Goal: Task Accomplishment & Management: Complete application form

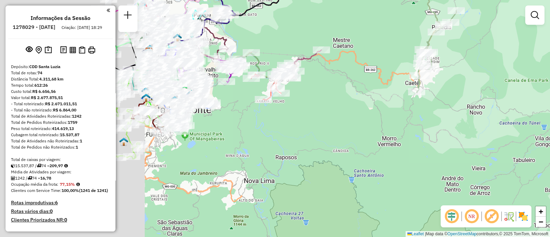
drag, startPoint x: 216, startPoint y: 165, endPoint x: 429, endPoint y: 135, distance: 214.4
click at [433, 140] on div "Janela de atendimento Grade de atendimento Capacidade Transportadoras Veículos …" at bounding box center [275, 118] width 550 height 237
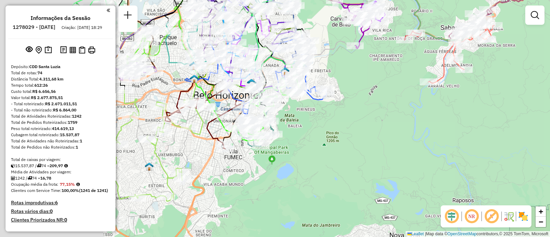
drag, startPoint x: 210, startPoint y: 125, endPoint x: 336, endPoint y: 144, distance: 127.4
click at [336, 144] on div "Janela de atendimento Grade de atendimento Capacidade Transportadoras Veículos …" at bounding box center [275, 118] width 550 height 237
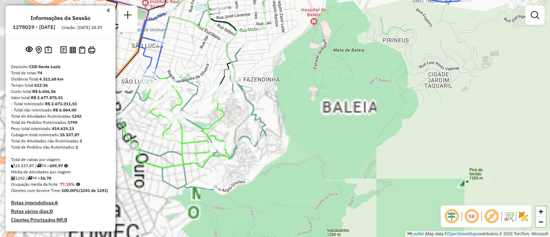
drag, startPoint x: 315, startPoint y: 130, endPoint x: 337, endPoint y: 133, distance: 22.6
click at [337, 133] on div "Janela de atendimento Grade de atendimento Capacidade Transportadoras Veículos …" at bounding box center [275, 118] width 550 height 237
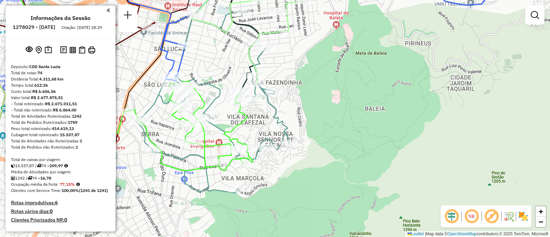
drag, startPoint x: 318, startPoint y: 82, endPoint x: 327, endPoint y: 98, distance: 18.9
click at [324, 94] on div "Janela de atendimento Grade de atendimento Capacidade Transportadoras Veículos …" at bounding box center [275, 118] width 550 height 237
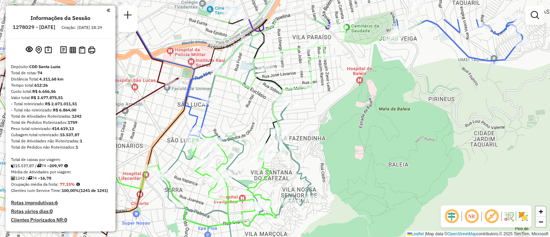
drag, startPoint x: 327, startPoint y: 98, endPoint x: 347, endPoint y: 157, distance: 61.7
click at [347, 157] on div "Janela de atendimento Grade de atendimento Capacidade Transportadoras Veículos …" at bounding box center [275, 118] width 550 height 237
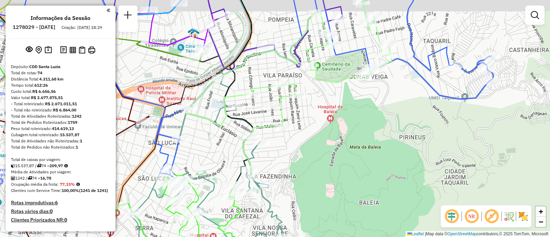
drag, startPoint x: 441, startPoint y: 80, endPoint x: 406, endPoint y: 102, distance: 41.3
click at [406, 102] on div "Janela de atendimento Grade de atendimento Capacidade Transportadoras Veículos …" at bounding box center [275, 118] width 550 height 237
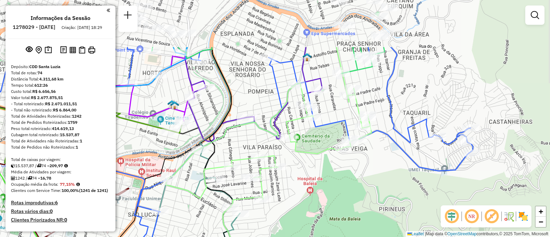
drag, startPoint x: 339, startPoint y: 119, endPoint x: 320, endPoint y: 192, distance: 75.2
click at [320, 192] on div "Janela de atendimento Grade de atendimento Capacidade Transportadoras Veículos …" at bounding box center [275, 118] width 550 height 237
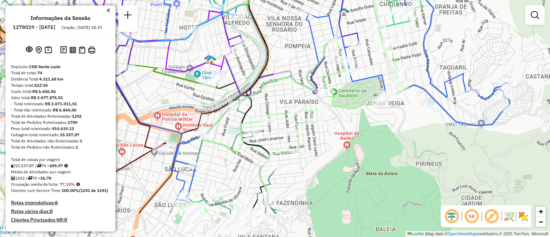
drag, startPoint x: 278, startPoint y: 197, endPoint x: 342, endPoint y: 104, distance: 113.5
click at [330, 128] on div "Janela de atendimento Grade de atendimento Capacidade Transportadoras Veículos …" at bounding box center [275, 118] width 550 height 237
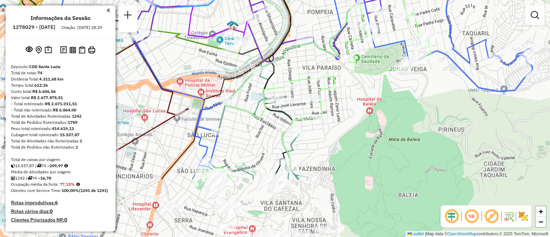
drag, startPoint x: 342, startPoint y: 104, endPoint x: 350, endPoint y: 87, distance: 18.5
click at [350, 87] on div "Janela de atendimento Grade de atendimento Capacidade Transportadoras Veículos …" at bounding box center [275, 118] width 550 height 237
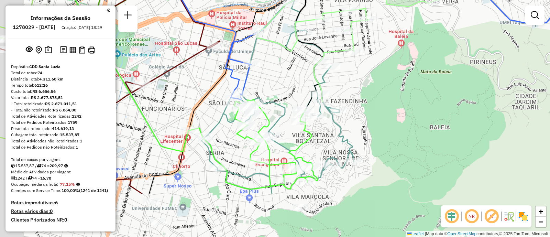
drag, startPoint x: 289, startPoint y: 177, endPoint x: 316, endPoint y: 122, distance: 60.6
click at [316, 122] on icon at bounding box center [254, 144] width 128 height 90
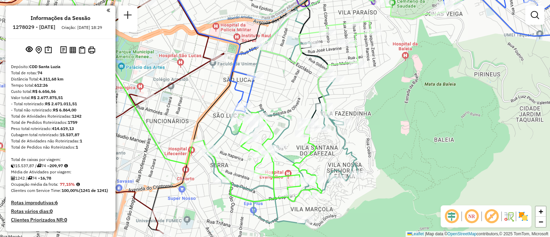
drag, startPoint x: 387, startPoint y: 52, endPoint x: 392, endPoint y: 75, distance: 23.6
click at [392, 75] on div "Janela de atendimento Grade de atendimento Capacidade Transportadoras Veículos …" at bounding box center [275, 118] width 550 height 237
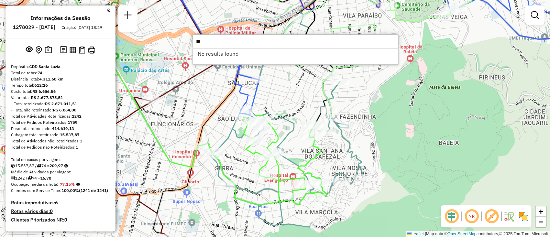
type input "*"
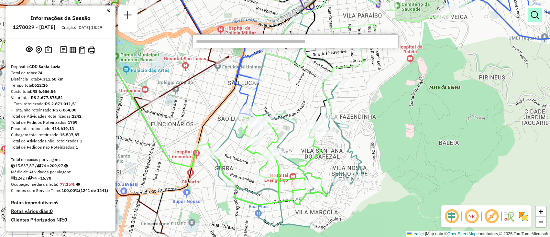
click at [532, 14] on em at bounding box center [535, 15] width 8 height 8
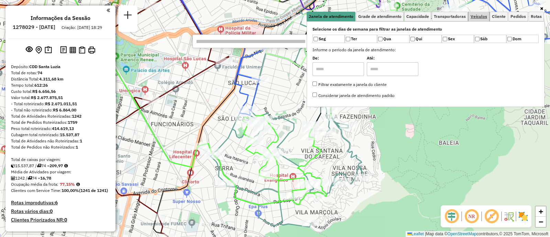
click at [481, 16] on span "Veículos" at bounding box center [479, 16] width 17 height 4
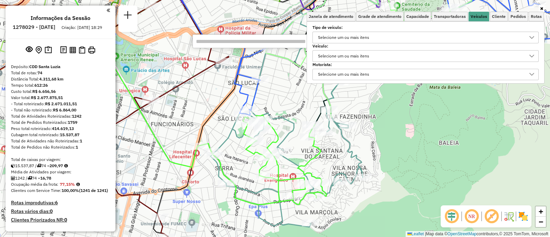
click at [358, 59] on div "Selecione um ou mais itens" at bounding box center [344, 56] width 56 height 11
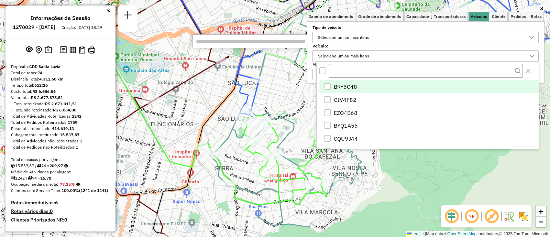
scroll to position [3, 23]
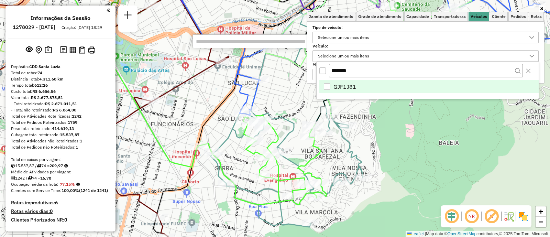
type input "*******"
click at [351, 87] on span "GJF1J81" at bounding box center [345, 87] width 23 height 8
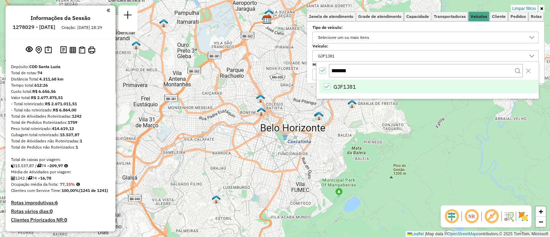
drag, startPoint x: 363, startPoint y: 142, endPoint x: 275, endPoint y: 202, distance: 106.7
click at [275, 202] on div "Limpar filtros Janela de atendimento Grade de atendimento Capacidade Transporta…" at bounding box center [275, 118] width 550 height 237
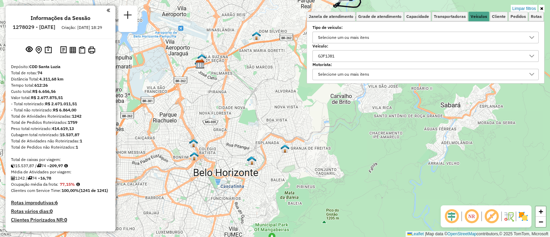
drag, startPoint x: 347, startPoint y: 128, endPoint x: 243, endPoint y: 196, distance: 124.6
click at [242, 196] on div "Limpar filtros Janela de atendimento Grade de atendimento Capacidade Transporta…" at bounding box center [275, 118] width 550 height 237
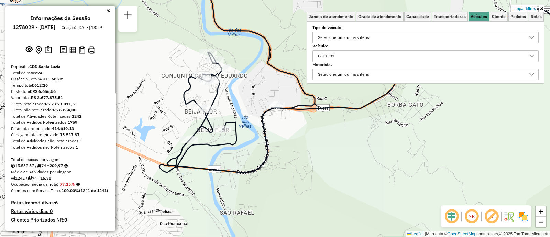
click at [382, 53] on div "GJF1J81" at bounding box center [421, 56] width 210 height 11
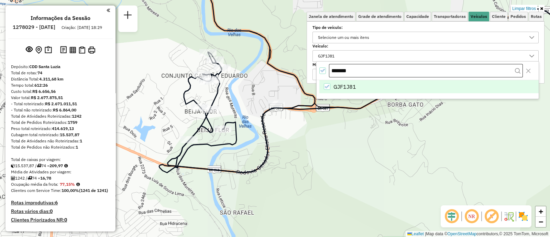
click at [329, 72] on input "*******" at bounding box center [426, 71] width 194 height 14
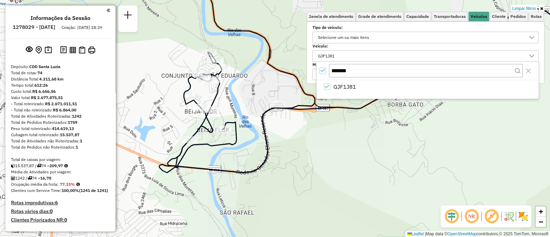
click at [322, 69] on icon "All items selected" at bounding box center [322, 70] width 5 height 5
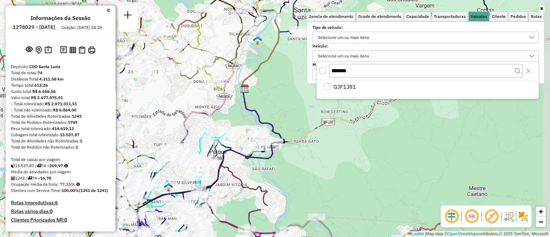
drag, startPoint x: 289, startPoint y: 150, endPoint x: 279, endPoint y: 167, distance: 19.6
click at [279, 167] on div "Janela de atendimento Grade de atendimento Capacidade Transportadoras Veículos …" at bounding box center [275, 118] width 550 height 237
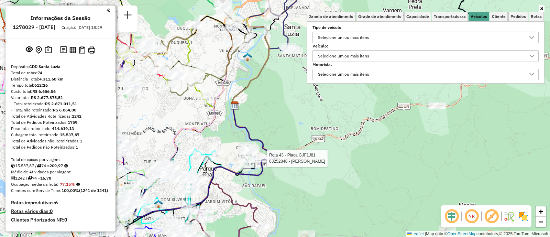
select select "**********"
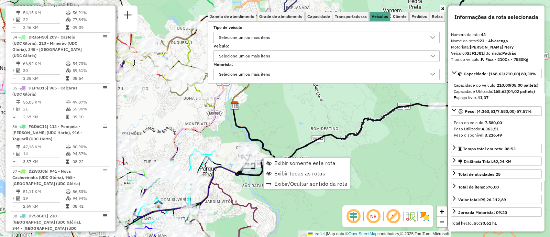
scroll to position [2151, 0]
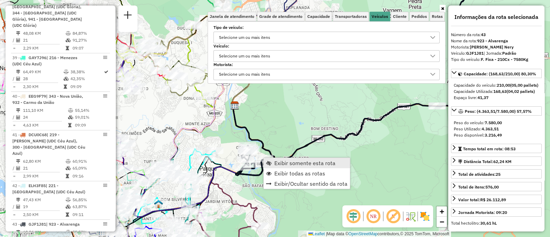
click at [301, 164] on span "Exibir somente esta rota" at bounding box center [305, 163] width 61 height 6
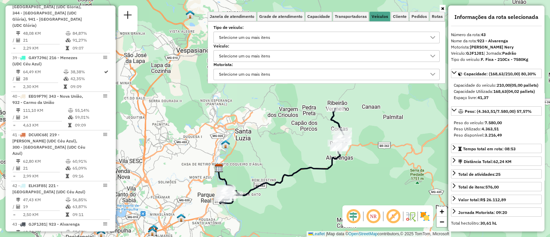
drag, startPoint x: 402, startPoint y: 150, endPoint x: 384, endPoint y: 165, distance: 23.7
click at [384, 165] on div "Janela de atendimento Grade de atendimento Capacidade Transportadoras Veículos …" at bounding box center [275, 118] width 550 height 237
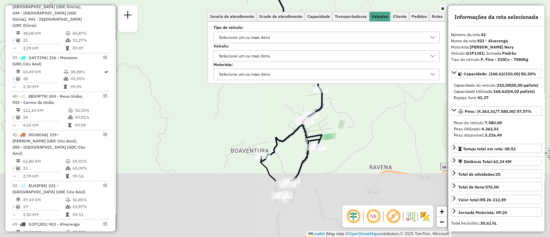
drag, startPoint x: 326, startPoint y: 157, endPoint x: 340, endPoint y: 95, distance: 63.1
click at [340, 95] on div "Janela de atendimento Grade de atendimento Capacidade Transportadoras Veículos …" at bounding box center [275, 118] width 550 height 237
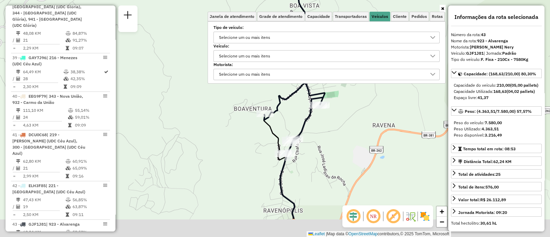
drag, startPoint x: 325, startPoint y: 147, endPoint x: 328, endPoint y: 118, distance: 28.7
click at [328, 118] on div "Janela de atendimento Grade de atendimento Capacidade Transportadoras Veículos …" at bounding box center [275, 118] width 550 height 237
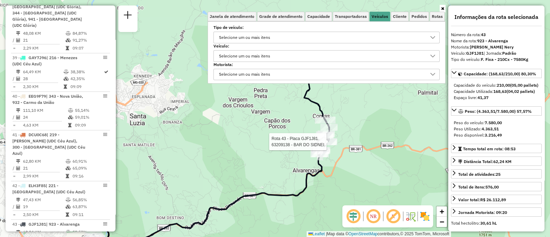
drag, startPoint x: 352, startPoint y: 140, endPoint x: 349, endPoint y: 158, distance: 17.4
click at [349, 158] on div "Rota 43 - Placa GJF1J81 63209138 - BAR DO SIDNEI Janela de atendimento Grade de…" at bounding box center [275, 118] width 550 height 237
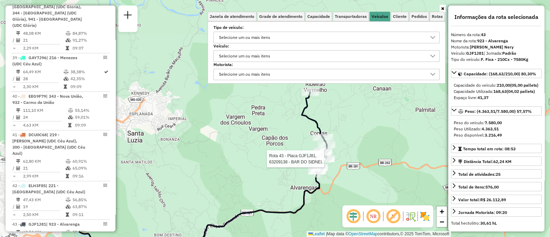
drag, startPoint x: 344, startPoint y: 153, endPoint x: 339, endPoint y: 154, distance: 5.5
click at [344, 154] on div "Rota 43 - Placa GJF1J81 63209138 - BAR DO SIDNEI Janela de atendimento Grade de…" at bounding box center [275, 118] width 550 height 237
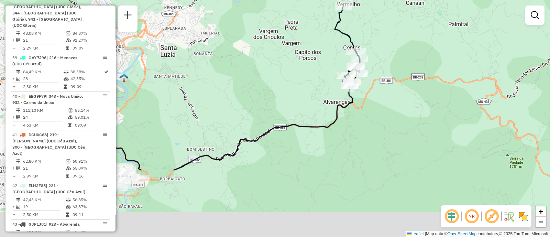
drag, startPoint x: 353, startPoint y: 191, endPoint x: 373, endPoint y: 100, distance: 92.5
click at [373, 100] on div "Janela de atendimento Grade de atendimento Capacidade Transportadoras Veículos …" at bounding box center [275, 118] width 550 height 237
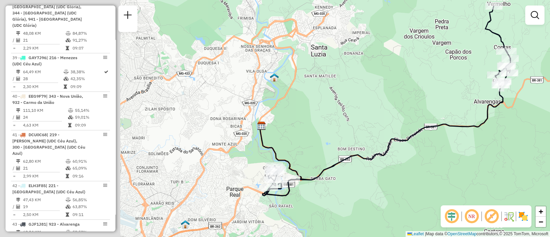
drag, startPoint x: 297, startPoint y: 166, endPoint x: 455, endPoint y: 168, distance: 157.9
click at [455, 168] on div "Janela de atendimento Grade de atendimento Capacidade Transportadoras Veículos …" at bounding box center [275, 118] width 550 height 237
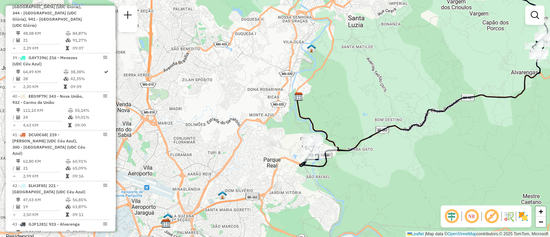
drag, startPoint x: 379, startPoint y: 184, endPoint x: 409, endPoint y: 154, distance: 41.6
click at [409, 154] on div "Janela de atendimento Grade de atendimento Capacidade Transportadoras Veículos …" at bounding box center [275, 118] width 550 height 237
select select "**********"
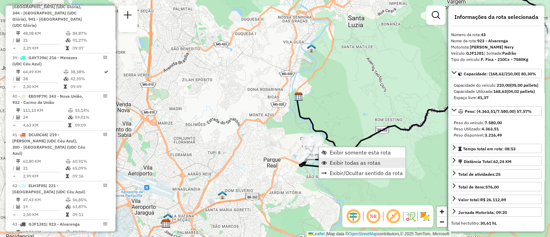
click at [356, 163] on span "Exibir todas as rotas" at bounding box center [355, 163] width 51 height 6
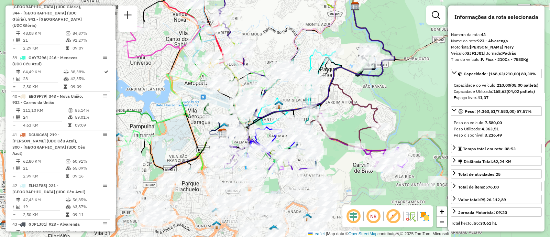
drag, startPoint x: 322, startPoint y: 179, endPoint x: 378, endPoint y: 89, distance: 106.6
click at [378, 89] on div "Janela de atendimento Grade de atendimento Capacidade Transportadoras Veículos …" at bounding box center [275, 118] width 550 height 237
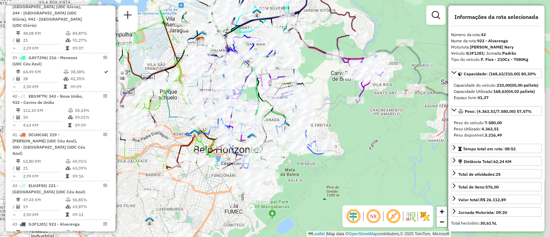
drag, startPoint x: 358, startPoint y: 186, endPoint x: 333, endPoint y: 97, distance: 92.8
click at [334, 88] on div "Janela de atendimento Grade de atendimento Capacidade Transportadoras Veículos …" at bounding box center [275, 118] width 550 height 237
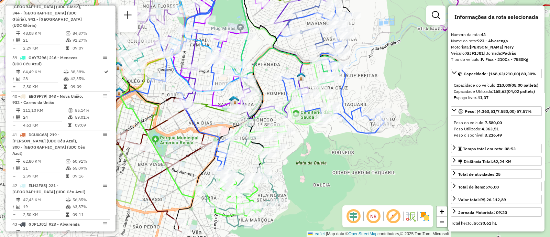
drag, startPoint x: 278, startPoint y: 173, endPoint x: 308, endPoint y: 174, distance: 29.6
click at [308, 174] on div "Janela de atendimento Grade de atendimento Capacidade Transportadoras Veículos …" at bounding box center [275, 118] width 550 height 237
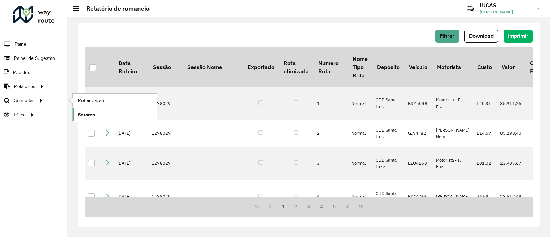
click at [93, 113] on span "Setores" at bounding box center [86, 114] width 17 height 7
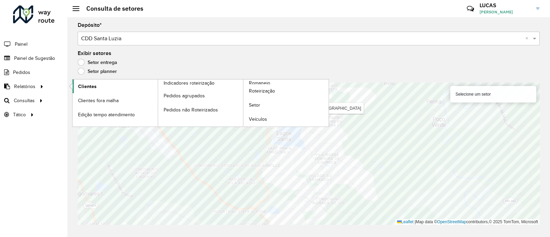
click at [83, 86] on span "Clientes" at bounding box center [87, 86] width 19 height 7
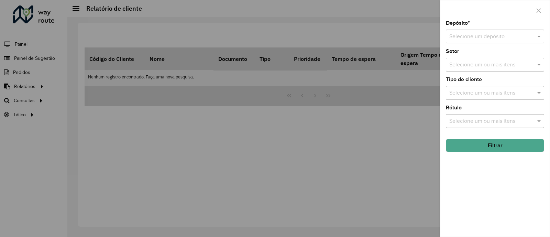
drag, startPoint x: 474, startPoint y: 37, endPoint x: 474, endPoint y: 42, distance: 5.2
click at [474, 37] on input "text" at bounding box center [489, 37] width 78 height 8
click at [471, 56] on span "CDD Santa Luzia" at bounding box center [469, 57] width 40 height 6
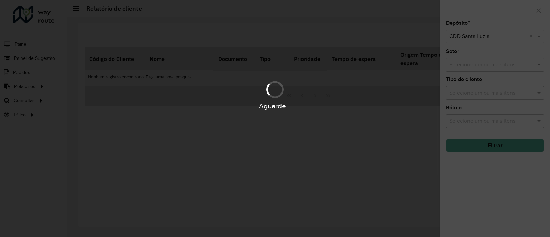
click at [485, 141] on div "Aguarde..." at bounding box center [275, 118] width 550 height 237
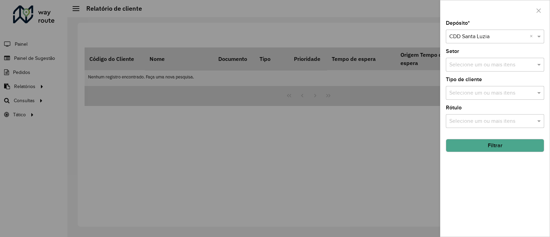
click at [497, 149] on button "Filtrar" at bounding box center [495, 145] width 98 height 13
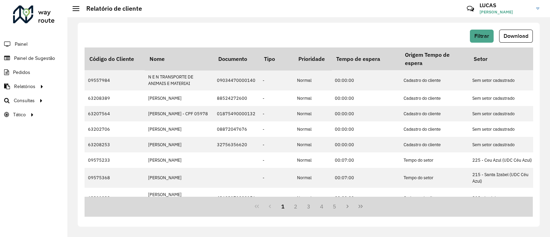
click at [57, 55] on li "Painel de Sugestão" at bounding box center [33, 58] width 67 height 14
click at [45, 62] on link "Painel de Sugestão" at bounding box center [28, 58] width 57 height 14
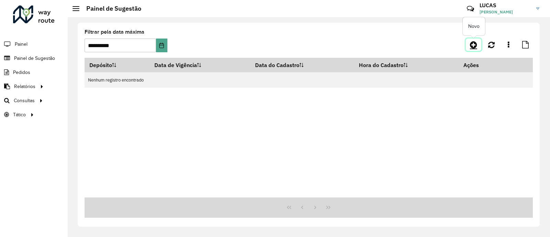
click at [473, 45] on icon at bounding box center [473, 45] width 7 height 8
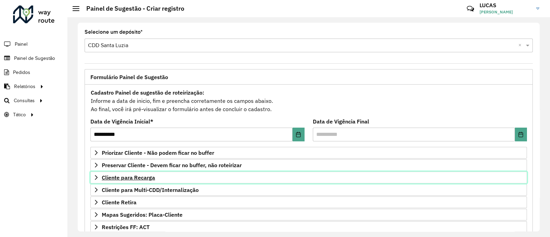
click at [118, 176] on span "Cliente para Recarga" at bounding box center [128, 178] width 53 height 6
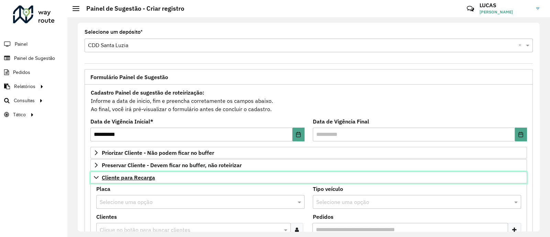
click at [118, 176] on span "Cliente para Recarga" at bounding box center [128, 178] width 53 height 6
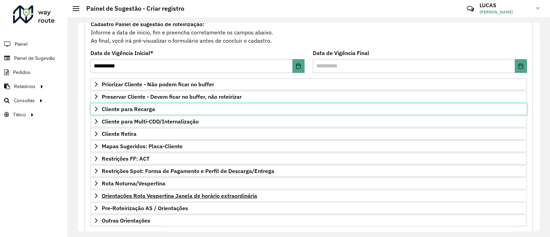
scroll to position [86, 0]
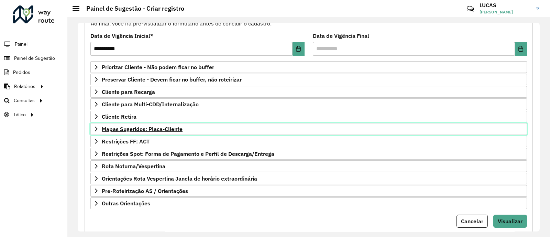
click at [131, 127] on span "Mapas Sugeridos: Placa-Cliente" at bounding box center [142, 129] width 81 height 6
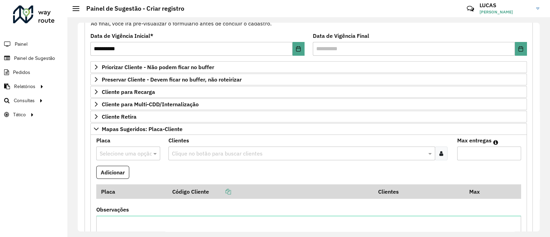
click at [132, 153] on input "text" at bounding box center [121, 154] width 43 height 8
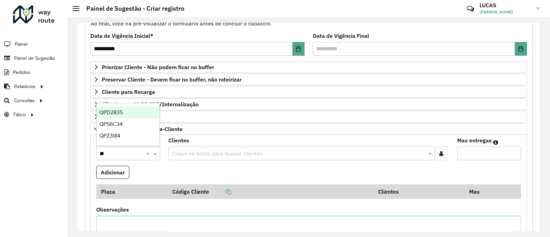
type input "*"
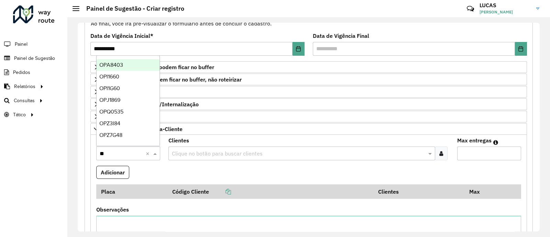
type input "***"
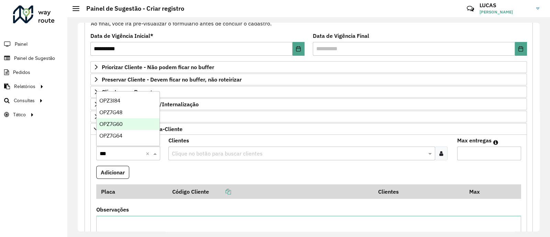
click at [120, 126] on span "OPZ7G60" at bounding box center [110, 124] width 23 height 6
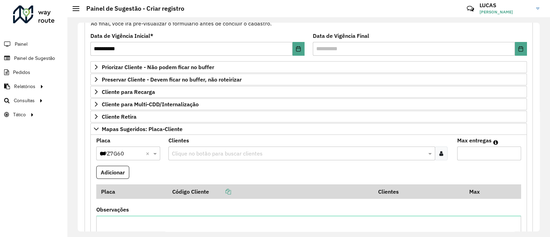
click at [439, 156] on div at bounding box center [441, 154] width 13 height 14
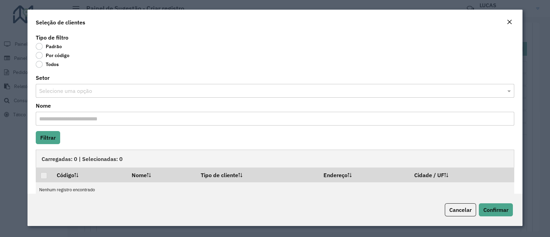
click at [48, 55] on label "Por código" at bounding box center [53, 55] width 34 height 7
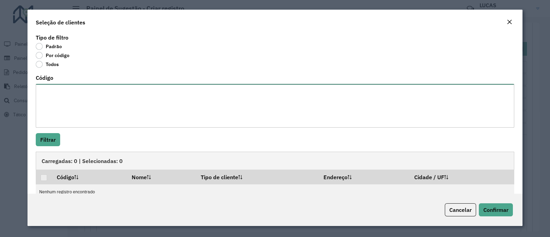
click at [67, 98] on textarea "Código" at bounding box center [275, 106] width 479 height 44
paste textarea "***** *****"
type textarea "***** *****"
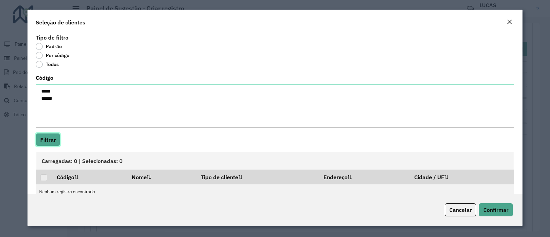
click at [58, 140] on button "Filtrar" at bounding box center [48, 139] width 24 height 13
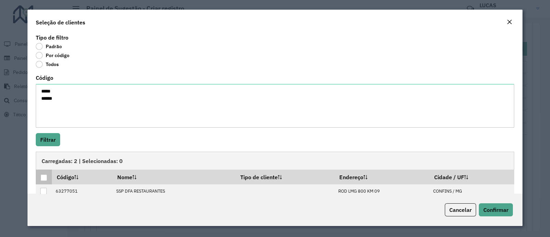
click at [49, 178] on th at bounding box center [44, 177] width 16 height 14
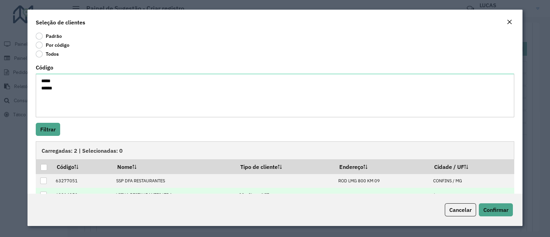
scroll to position [27, 0]
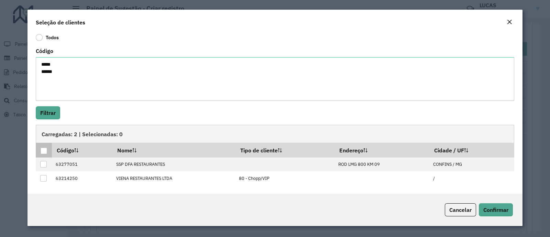
click at [41, 152] on div at bounding box center [44, 151] width 7 height 7
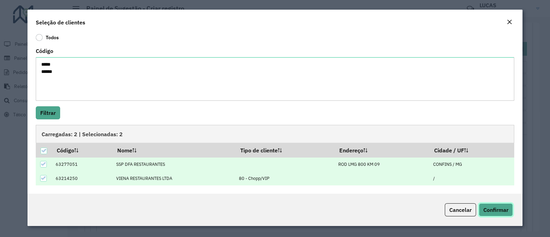
click at [484, 212] on span "Confirmar" at bounding box center [496, 209] width 25 height 7
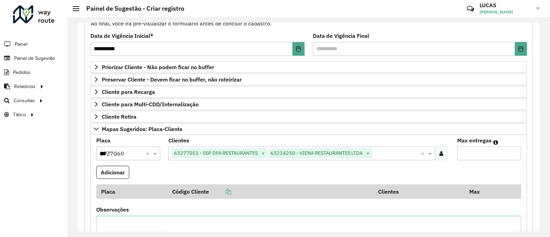
click at [480, 150] on input "Max entregas" at bounding box center [490, 154] width 64 height 14
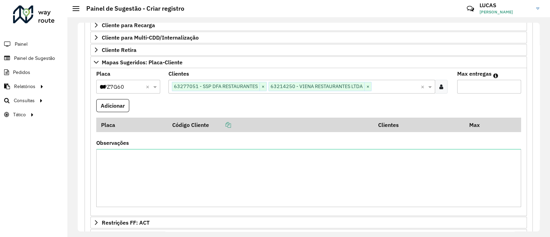
scroll to position [172, 0]
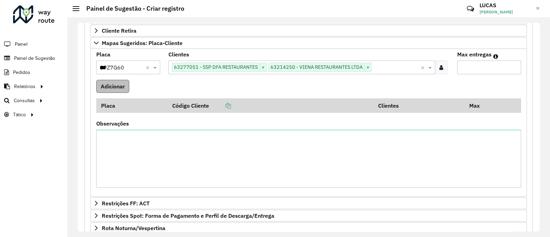
type input "**"
click at [117, 81] on button "Adicionar" at bounding box center [112, 86] width 33 height 13
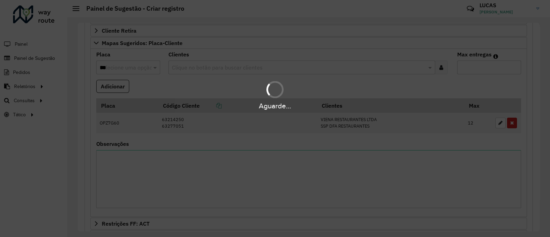
click at [144, 172] on div "Aguarde..." at bounding box center [275, 118] width 550 height 237
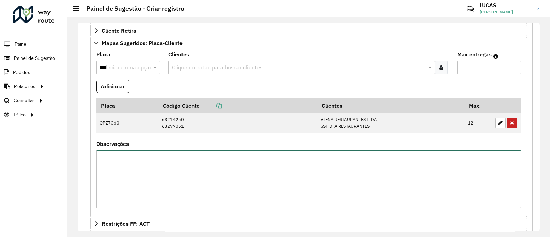
click at [138, 167] on textarea "Observações" at bounding box center [308, 179] width 425 height 58
type textarea "**********"
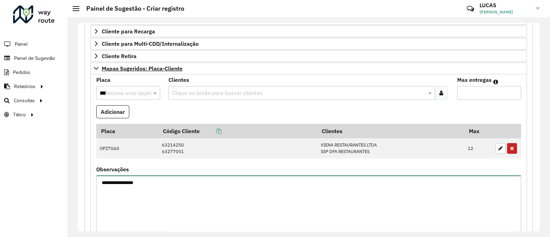
scroll to position [129, 0]
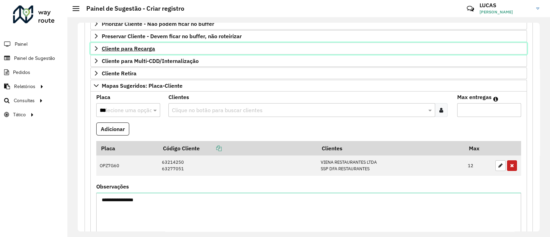
click at [131, 49] on span "Cliente para Recarga" at bounding box center [128, 49] width 53 height 6
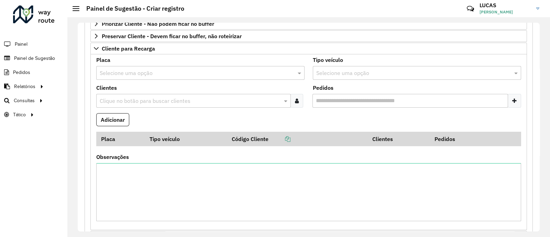
click at [131, 72] on input "text" at bounding box center [194, 73] width 188 height 8
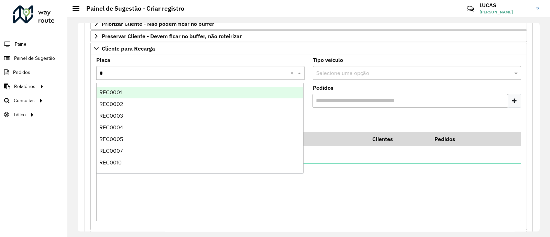
type input "**"
click at [127, 93] on div "REC0001" at bounding box center [200, 93] width 207 height 12
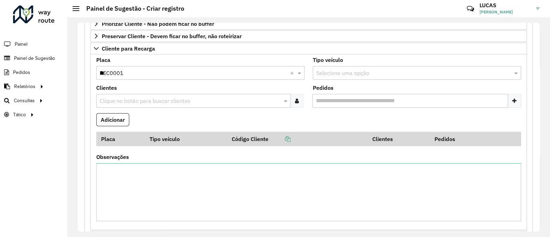
click at [135, 99] on input "text" at bounding box center [190, 101] width 184 height 8
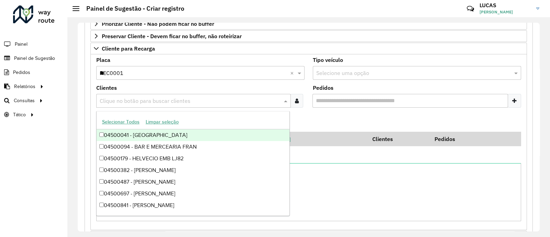
paste input "*****"
type input "*****"
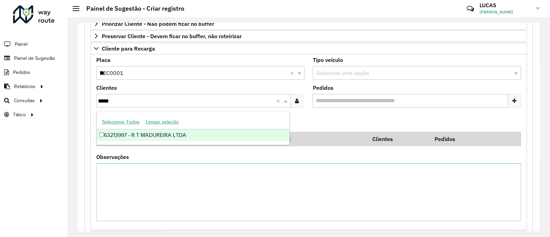
click at [129, 133] on div "63213997 - R.T MADUREIRA LTDA" at bounding box center [193, 135] width 193 height 12
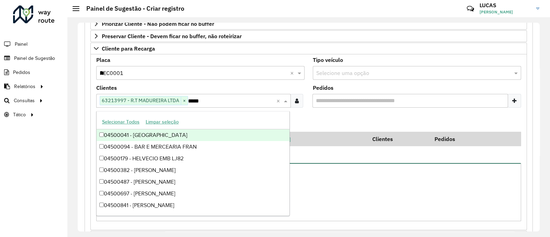
click at [343, 176] on textarea "Observações" at bounding box center [308, 192] width 425 height 58
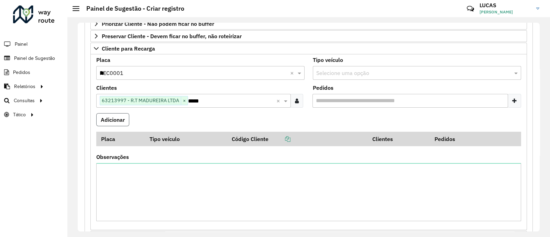
click at [107, 117] on button "Adicionar" at bounding box center [112, 119] width 33 height 13
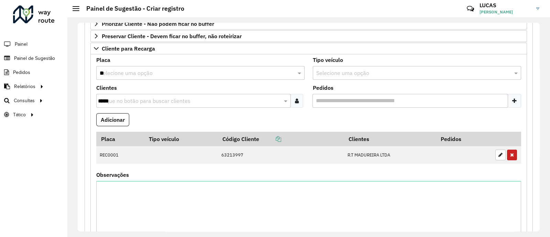
click at [139, 75] on input "**" at bounding box center [194, 73] width 188 height 8
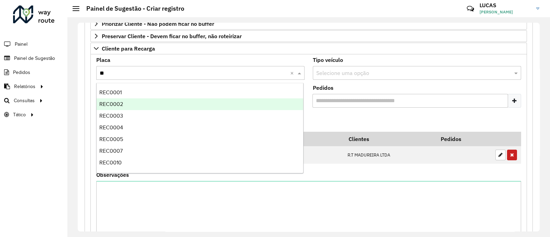
type input "***"
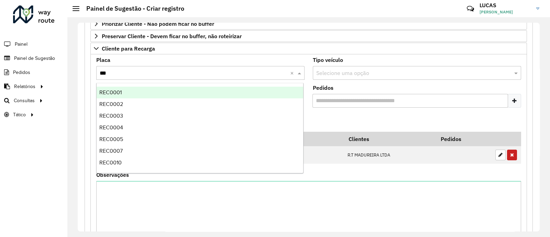
click at [127, 105] on div "REC0002" at bounding box center [200, 104] width 207 height 12
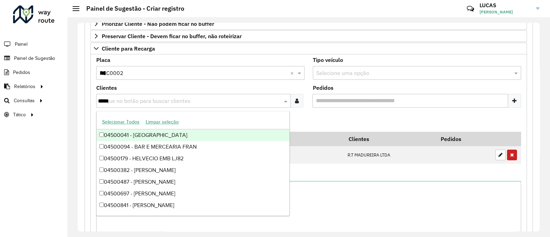
click at [138, 102] on input "*****" at bounding box center [190, 101] width 184 height 8
paste input "*****"
type input "*****"
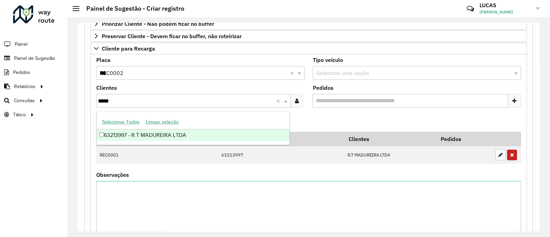
drag, startPoint x: 143, startPoint y: 133, endPoint x: 259, endPoint y: 124, distance: 116.3
click at [143, 133] on div "63213997 - R.T MADUREIRA LTDA" at bounding box center [193, 135] width 193 height 12
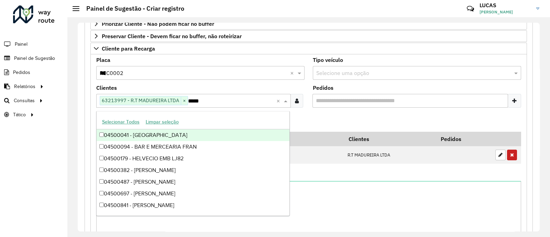
drag, startPoint x: 327, startPoint y: 116, endPoint x: 261, endPoint y: 116, distance: 66.4
click at [326, 115] on formly-field "Adicionar" at bounding box center [308, 122] width 433 height 19
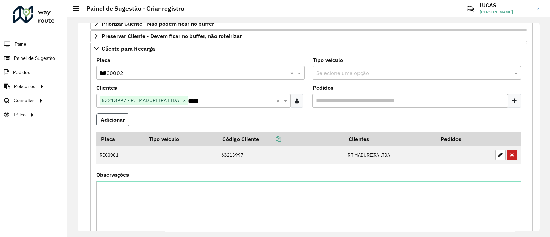
click at [107, 117] on button "Adicionar" at bounding box center [112, 119] width 33 height 13
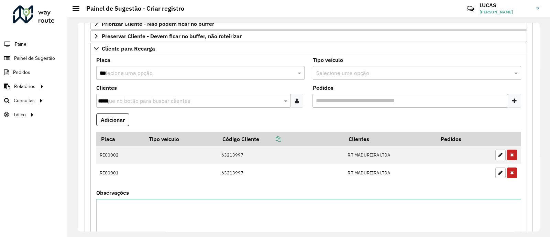
click at [120, 73] on input "***" at bounding box center [194, 73] width 188 height 8
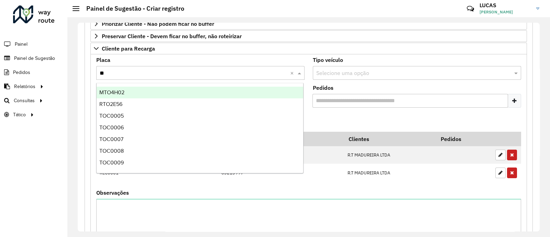
type input "***"
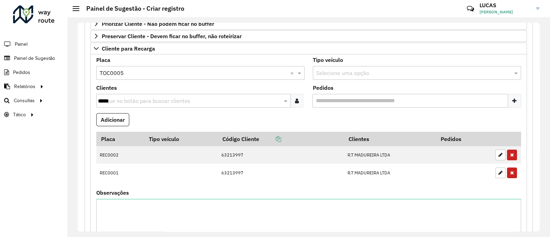
click at [144, 111] on formly-field "Clientes Clique no botão para buscar clientes *****" at bounding box center [200, 99] width 217 height 28
click at [143, 105] on div "Clique no botão para buscar clientes" at bounding box center [193, 101] width 195 height 14
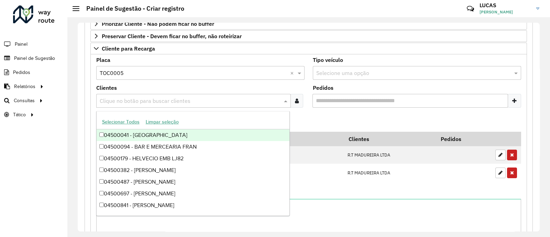
paste input "*****"
type input "*****"
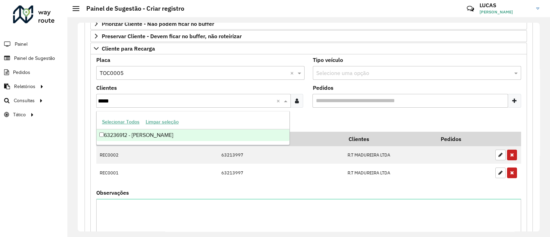
click at [157, 136] on div "63236912 - [PERSON_NAME]" at bounding box center [193, 135] width 193 height 12
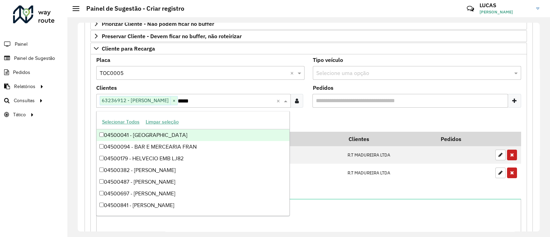
drag, startPoint x: 309, startPoint y: 129, endPoint x: 226, endPoint y: 123, distance: 83.1
click at [309, 128] on formly-field "Adicionar" at bounding box center [308, 122] width 433 height 19
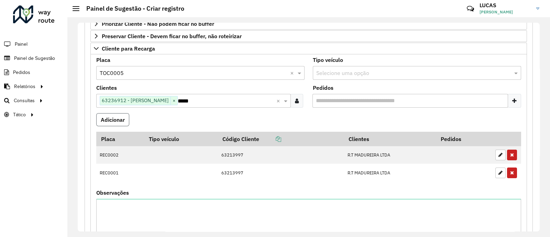
click at [120, 116] on button "Adicionar" at bounding box center [112, 119] width 33 height 13
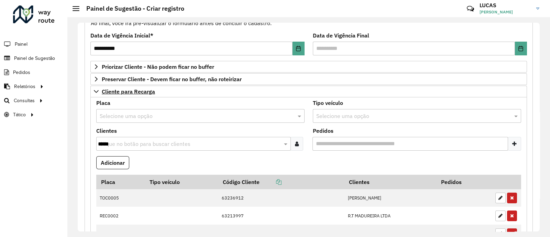
scroll to position [86, 0]
click at [131, 116] on input "text" at bounding box center [194, 116] width 188 height 8
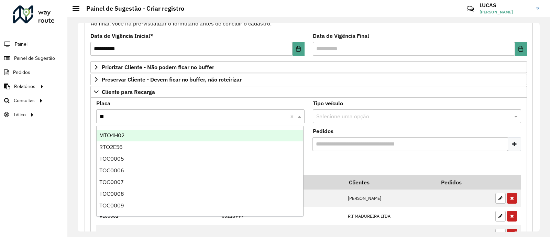
type input "***"
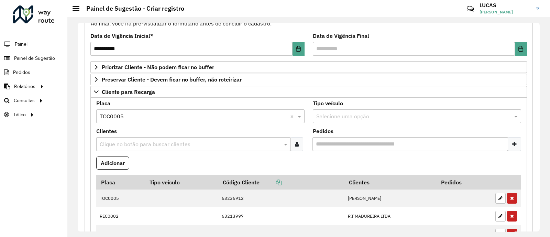
click at [154, 147] on input "text" at bounding box center [190, 144] width 184 height 8
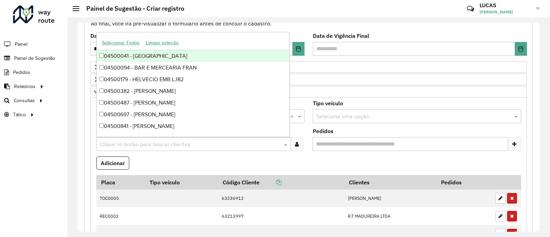
paste input "*****"
type input "*****"
click at [157, 60] on div "63227295 - CRBS S/A - CDL Santa" at bounding box center [193, 56] width 193 height 12
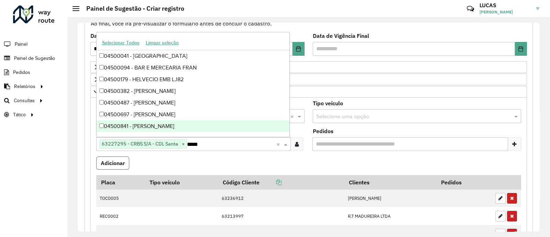
click at [118, 164] on button "Adicionar" at bounding box center [112, 163] width 33 height 13
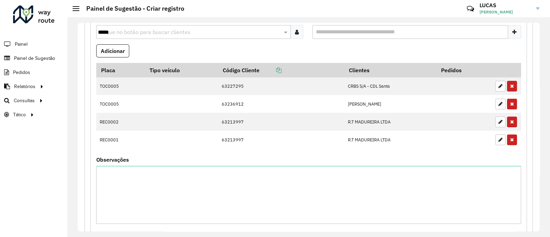
scroll to position [215, 0]
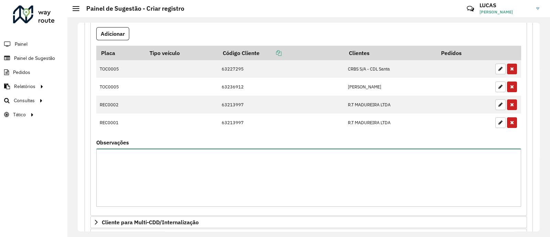
click at [157, 156] on textarea "Observações" at bounding box center [308, 178] width 425 height 58
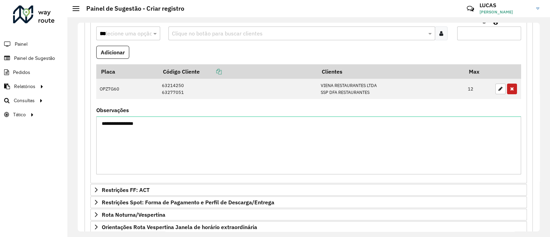
scroll to position [519, 0]
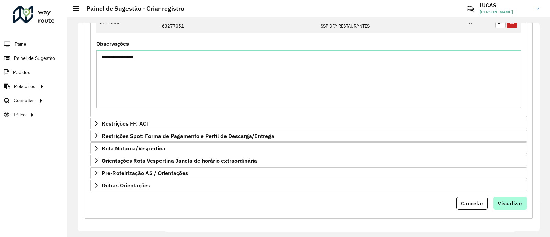
type textarea "**********"
click at [510, 200] on span "Visualizar" at bounding box center [510, 203] width 25 height 7
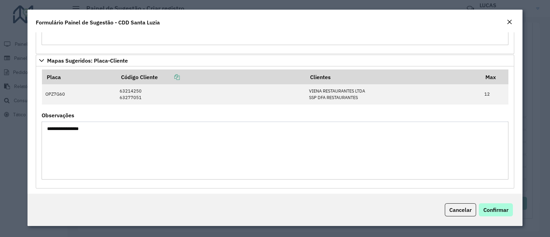
scroll to position [181, 0]
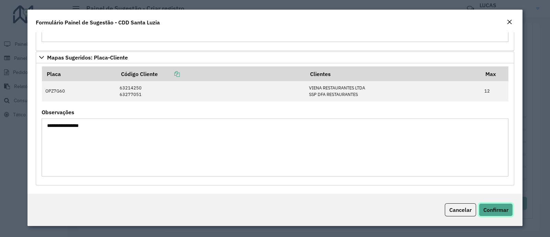
click at [494, 207] on span "Confirmar" at bounding box center [496, 209] width 25 height 7
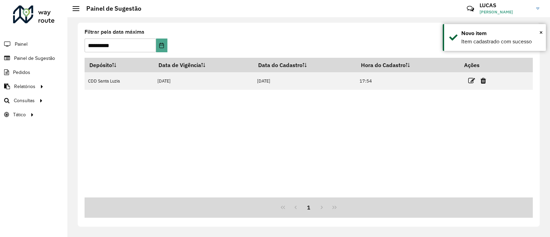
click at [394, 176] on div "Depósito Data de Vigência Data do Cadastro Hora do Cadastro Ações CDD [GEOGRAPH…" at bounding box center [309, 128] width 449 height 140
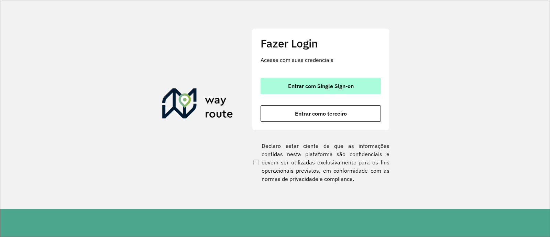
click at [320, 84] on span "Entrar com Single Sign-on" at bounding box center [321, 86] width 66 height 6
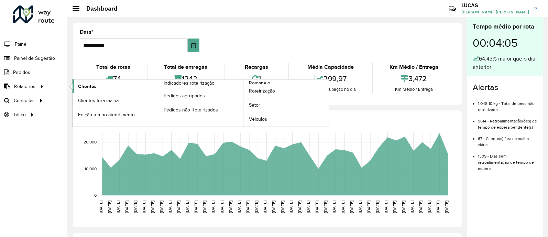
click at [96, 81] on link "Clientes" at bounding box center [115, 86] width 85 height 14
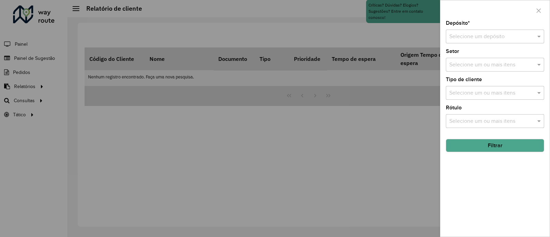
click at [455, 35] on input "text" at bounding box center [489, 37] width 78 height 8
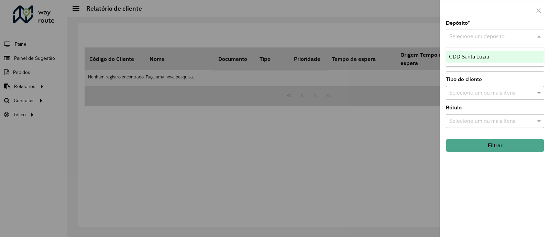
click at [464, 61] on div "CDD Santa Luzia" at bounding box center [496, 57] width 98 height 12
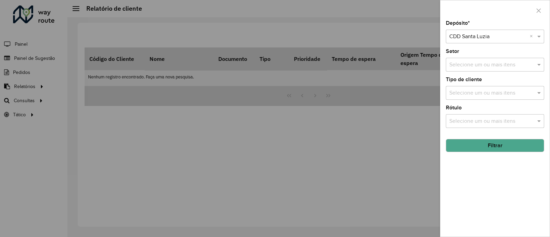
click at [491, 145] on button "Filtrar" at bounding box center [495, 145] width 98 height 13
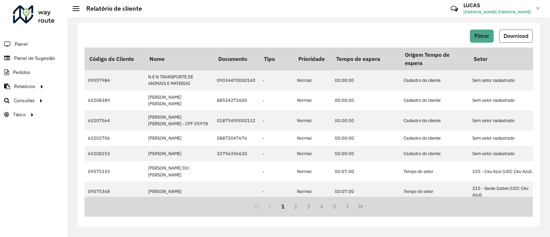
click at [518, 35] on span "Download" at bounding box center [516, 36] width 25 height 6
